Goal: Task Accomplishment & Management: Use online tool/utility

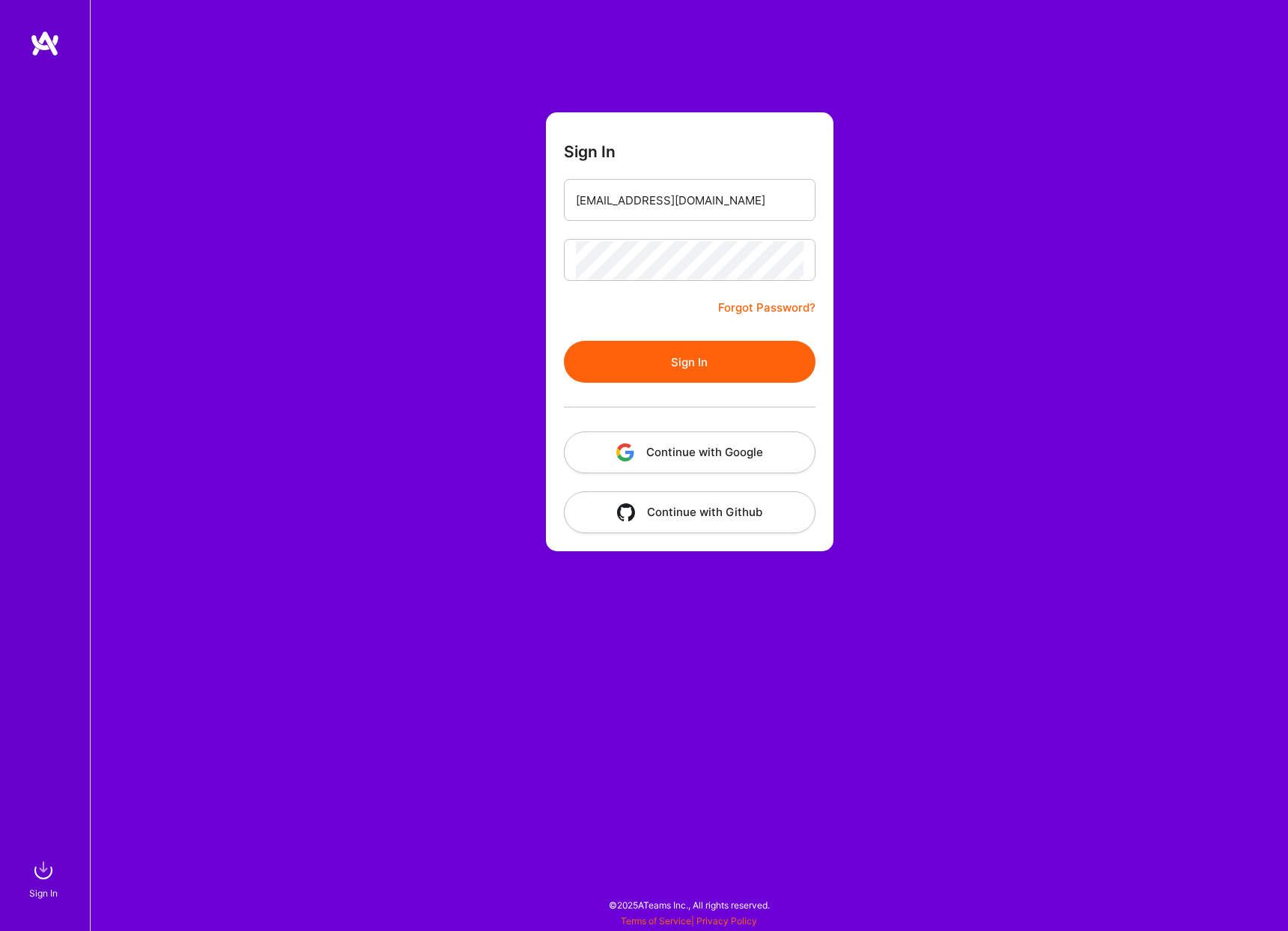
click at [701, 373] on button "Sign In" at bounding box center [689, 362] width 252 height 42
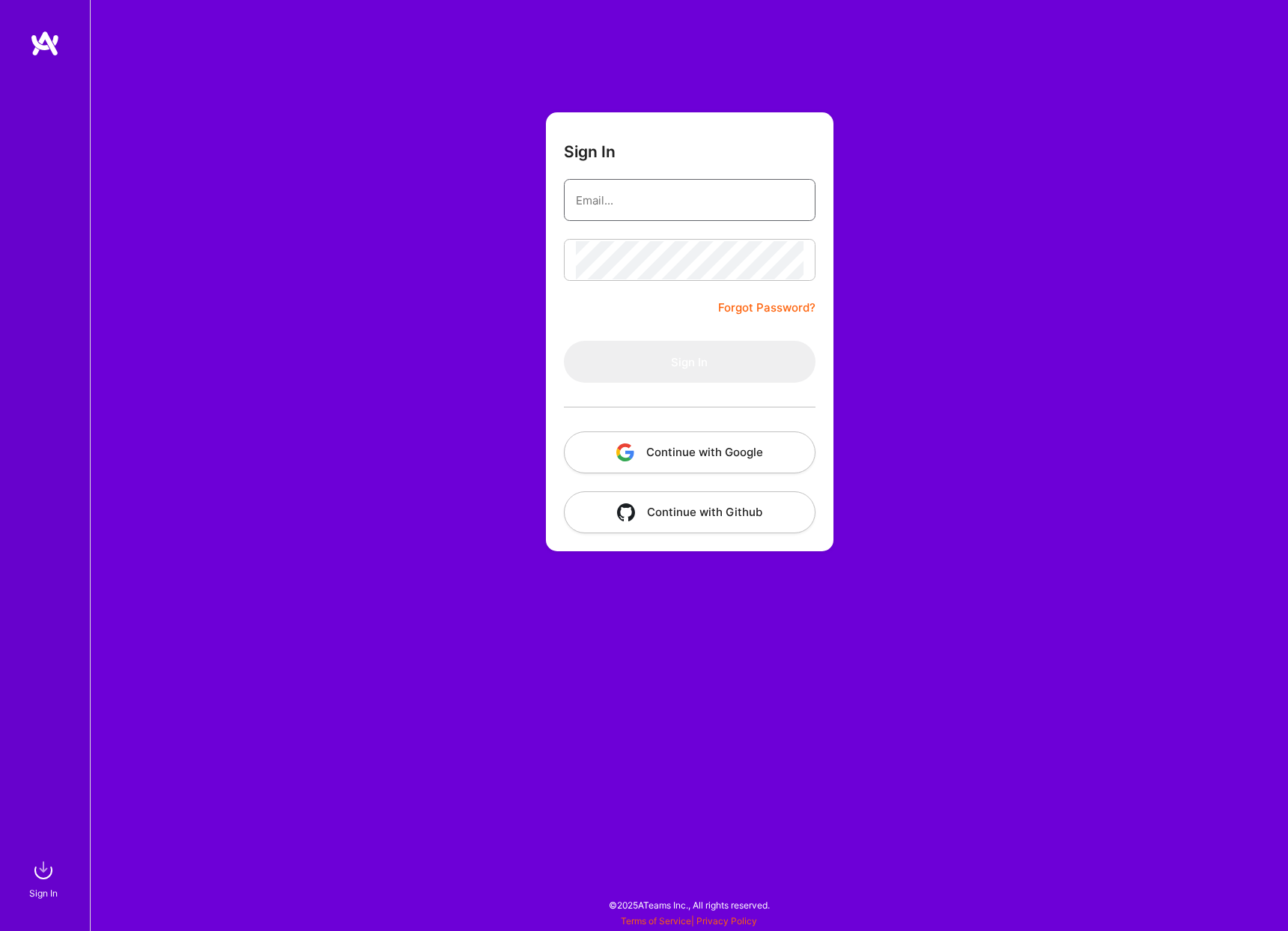
type input "[EMAIL_ADDRESS][DOMAIN_NAME]"
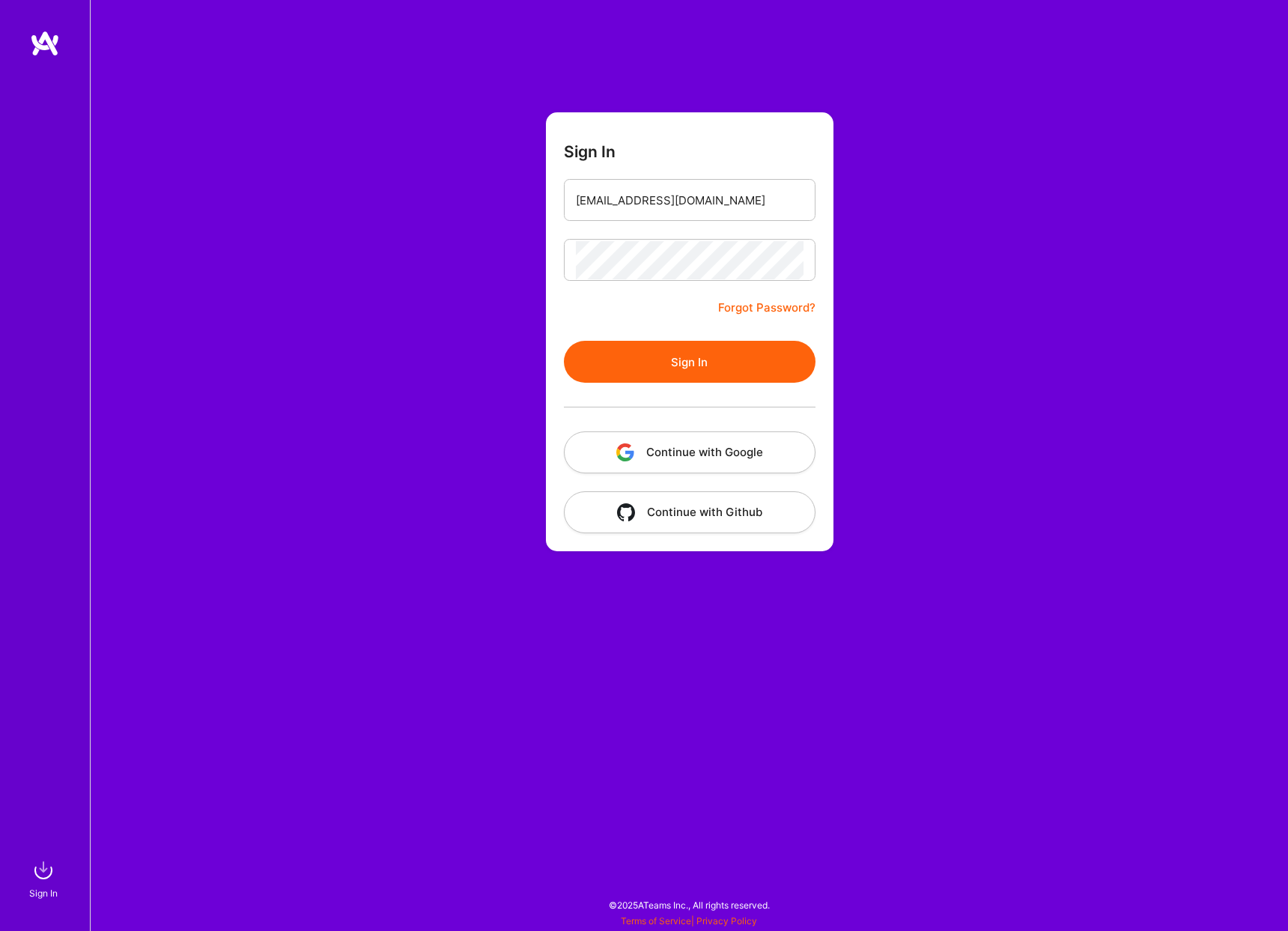
click at [703, 371] on button "Sign In" at bounding box center [689, 362] width 252 height 42
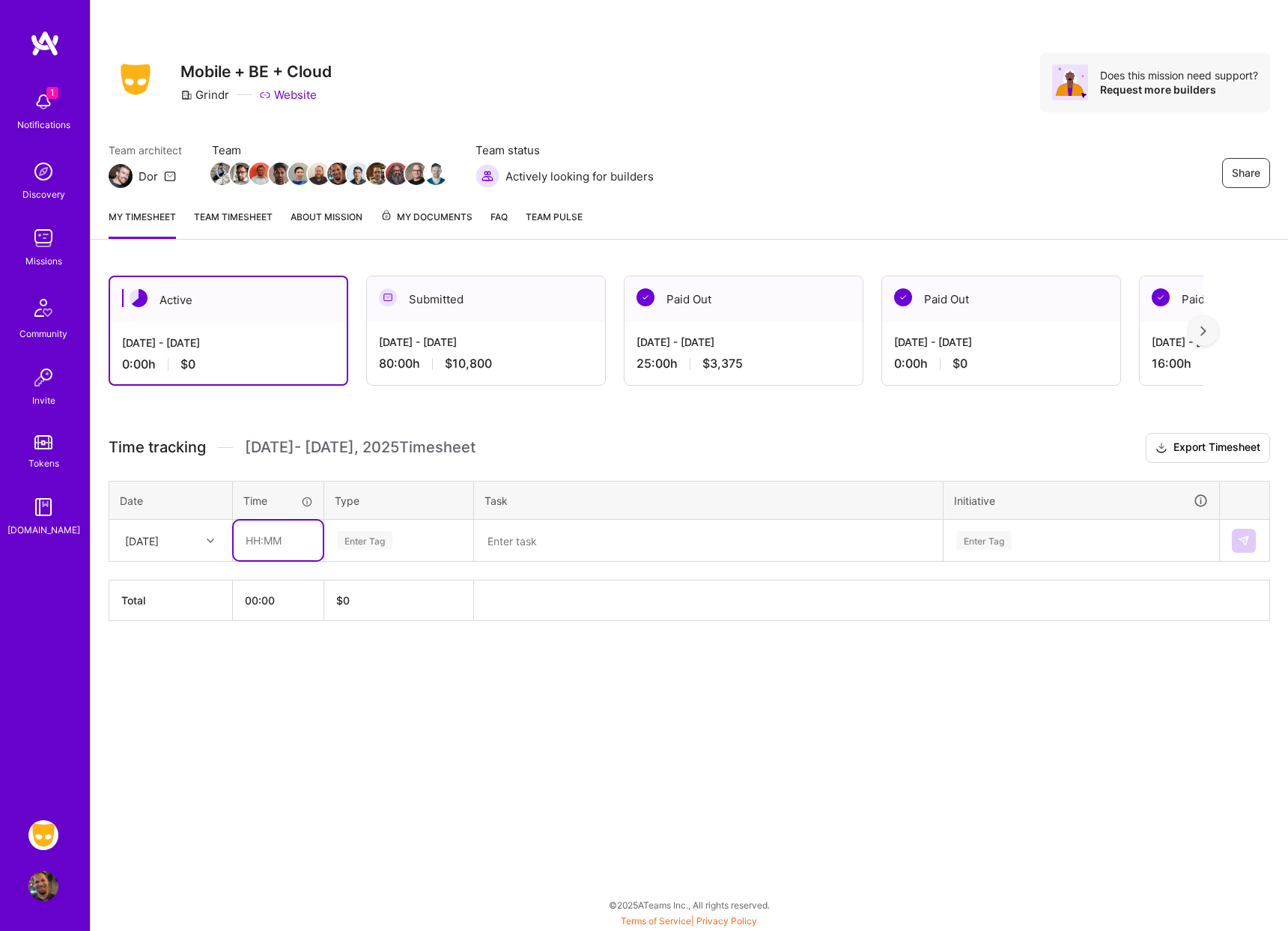
click at [249, 547] on input "text" at bounding box center [278, 540] width 89 height 40
type input "08:00"
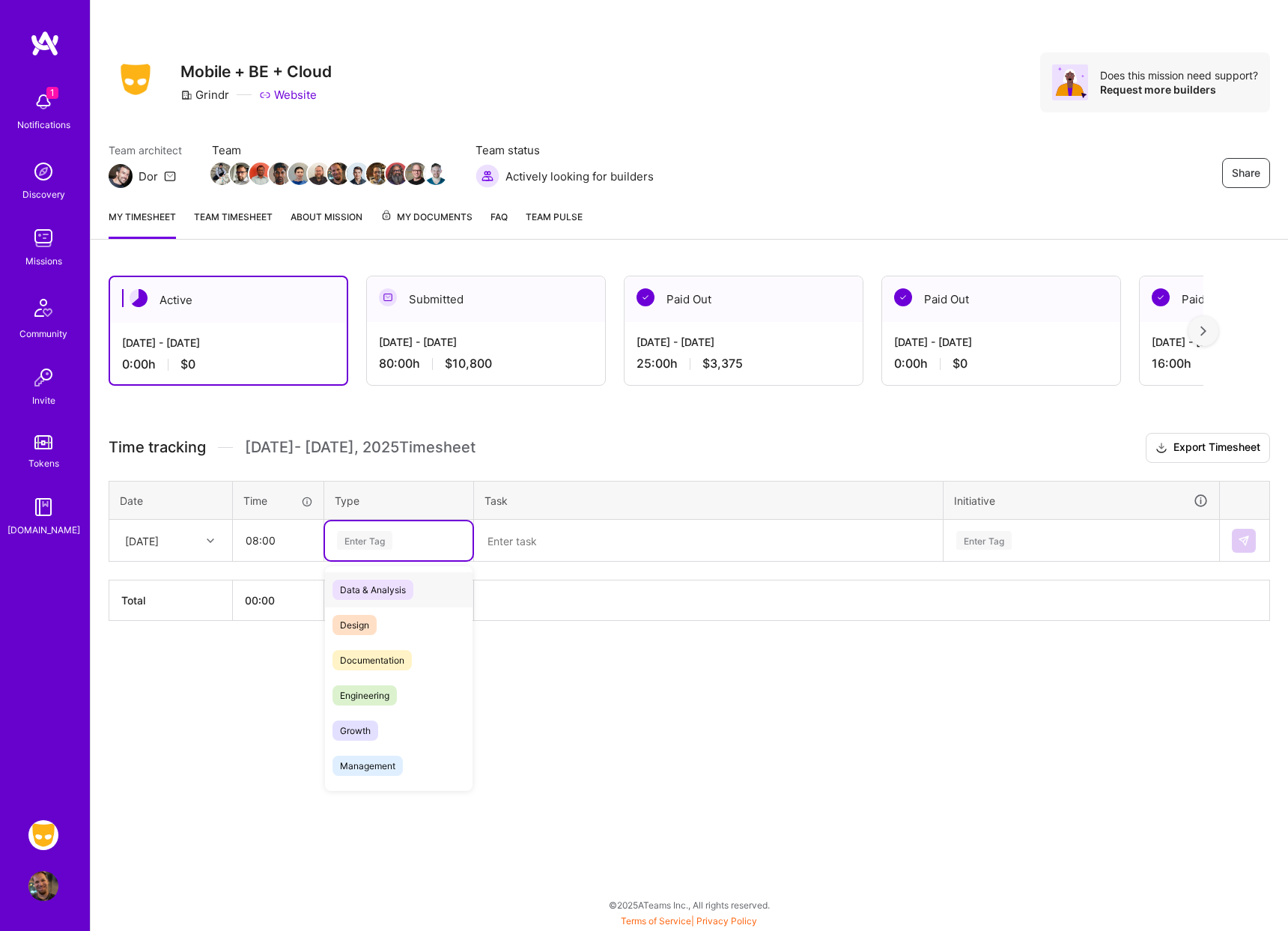
click at [370, 544] on div "Enter Tag" at bounding box center [364, 540] width 55 height 23
click at [381, 686] on span "Engineering" at bounding box center [364, 696] width 64 height 20
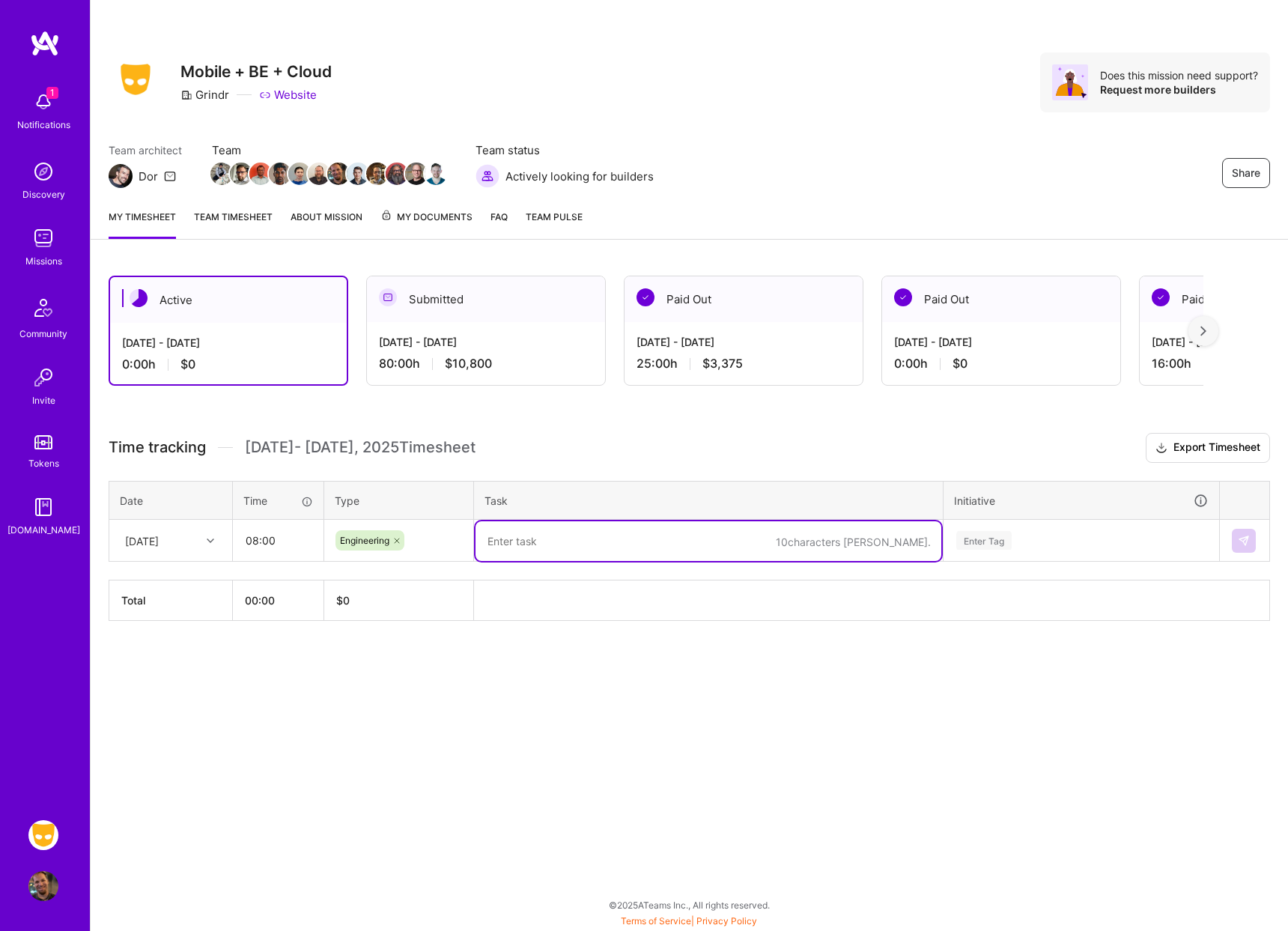
click at [603, 542] on textarea at bounding box center [708, 541] width 466 height 40
type textarea "Add new services in prod"
click at [978, 542] on div "Enter Tag" at bounding box center [983, 540] width 55 height 23
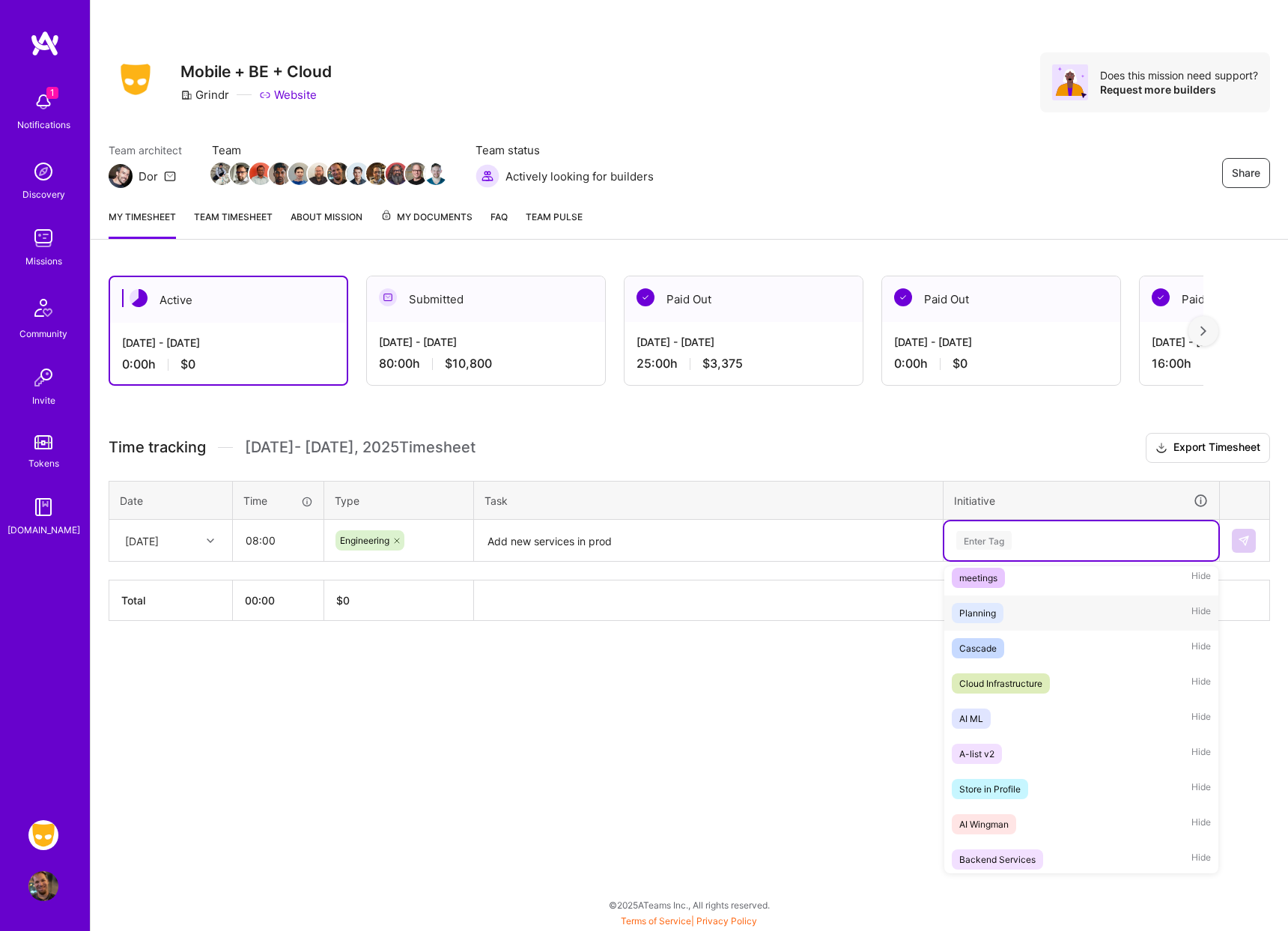
scroll to position [327, 0]
click at [1041, 682] on div "Cloud Infrastructure" at bounding box center [1000, 682] width 83 height 16
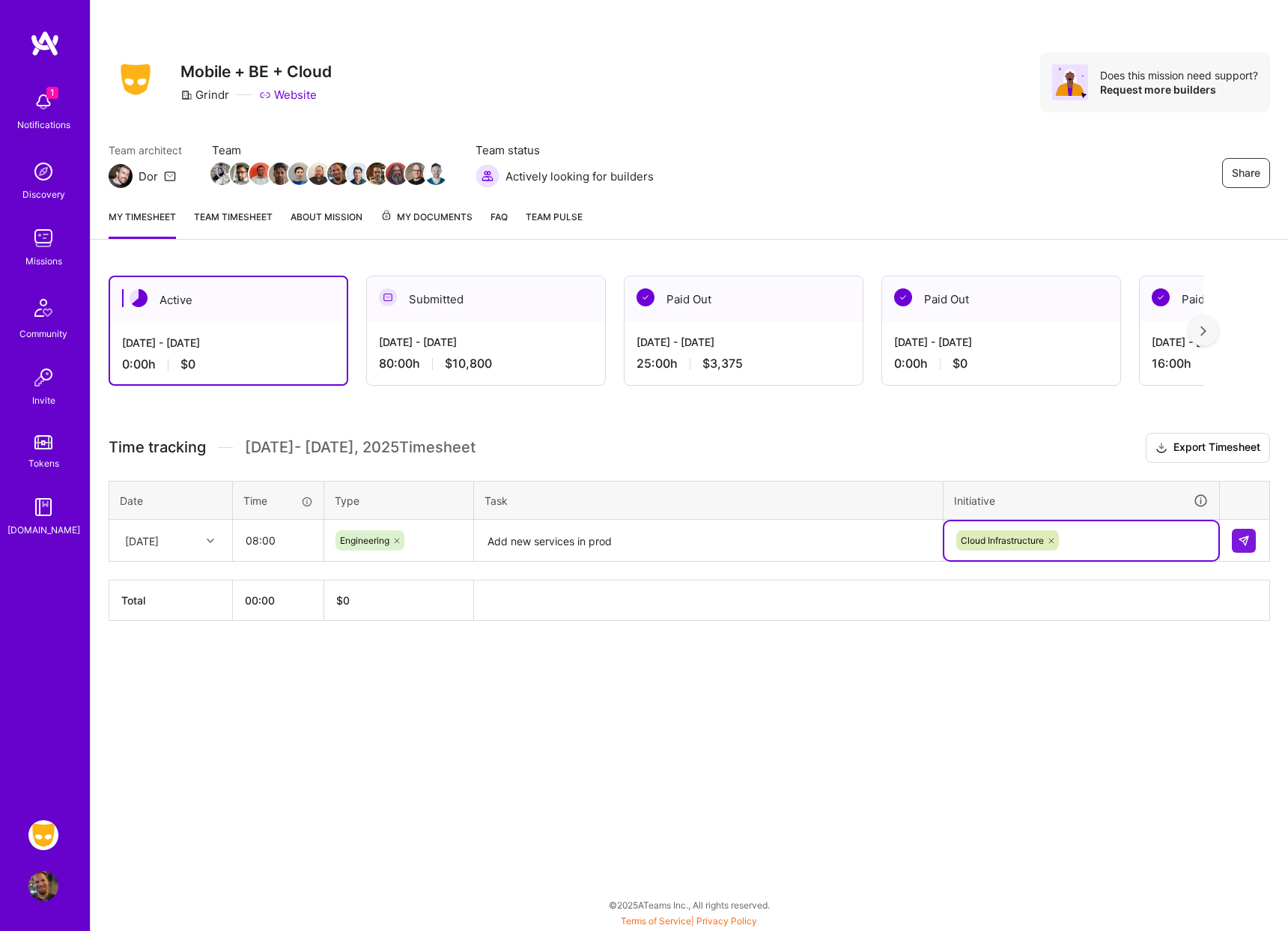
click at [1256, 542] on div at bounding box center [1244, 540] width 26 height 24
click at [1250, 542] on button at bounding box center [1243, 540] width 24 height 24
